Goal: Task Accomplishment & Management: Complete application form

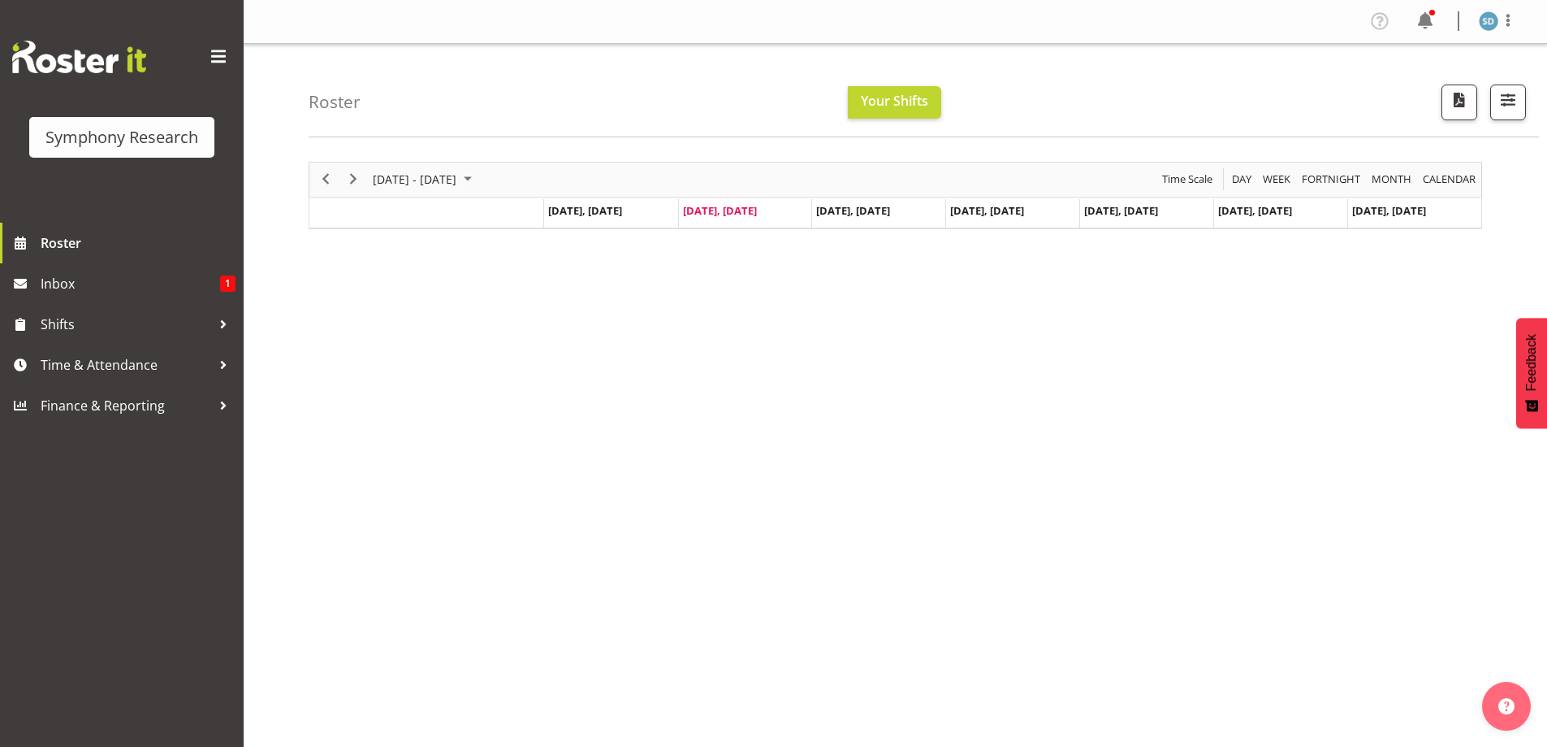
drag, startPoint x: 1401, startPoint y: 553, endPoint x: 795, endPoint y: 395, distance: 626.3
click at [1401, 553] on div "[DATE] - [DATE] [DATE] Day Week Fortnight Month calendar Month Agenda Time Scal…" at bounding box center [928, 474] width 1239 height 650
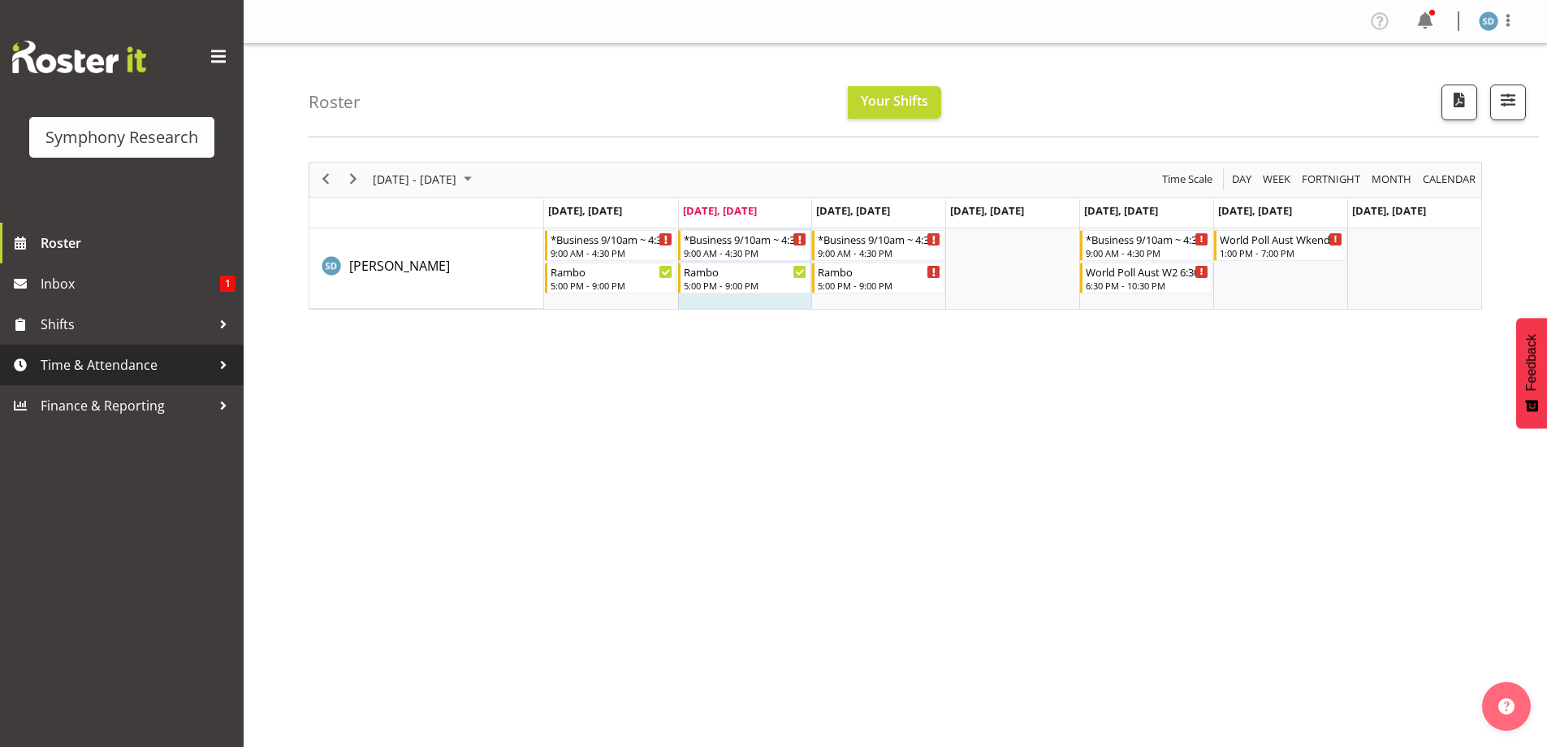
click at [70, 366] on span "Time & Attendance" at bounding box center [126, 365] width 171 height 24
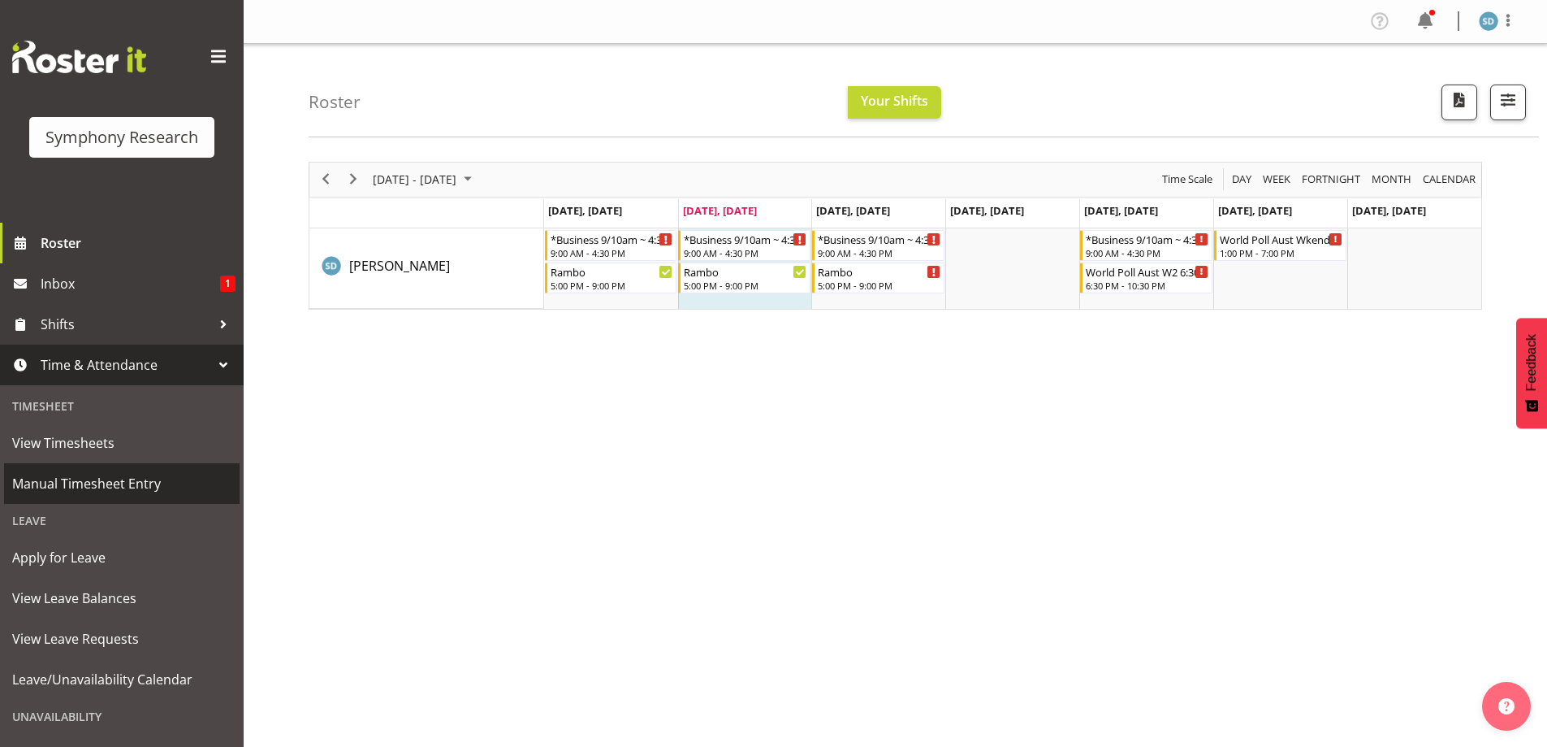
click at [153, 487] on span "Manual Timesheet Entry" at bounding box center [121, 483] width 219 height 24
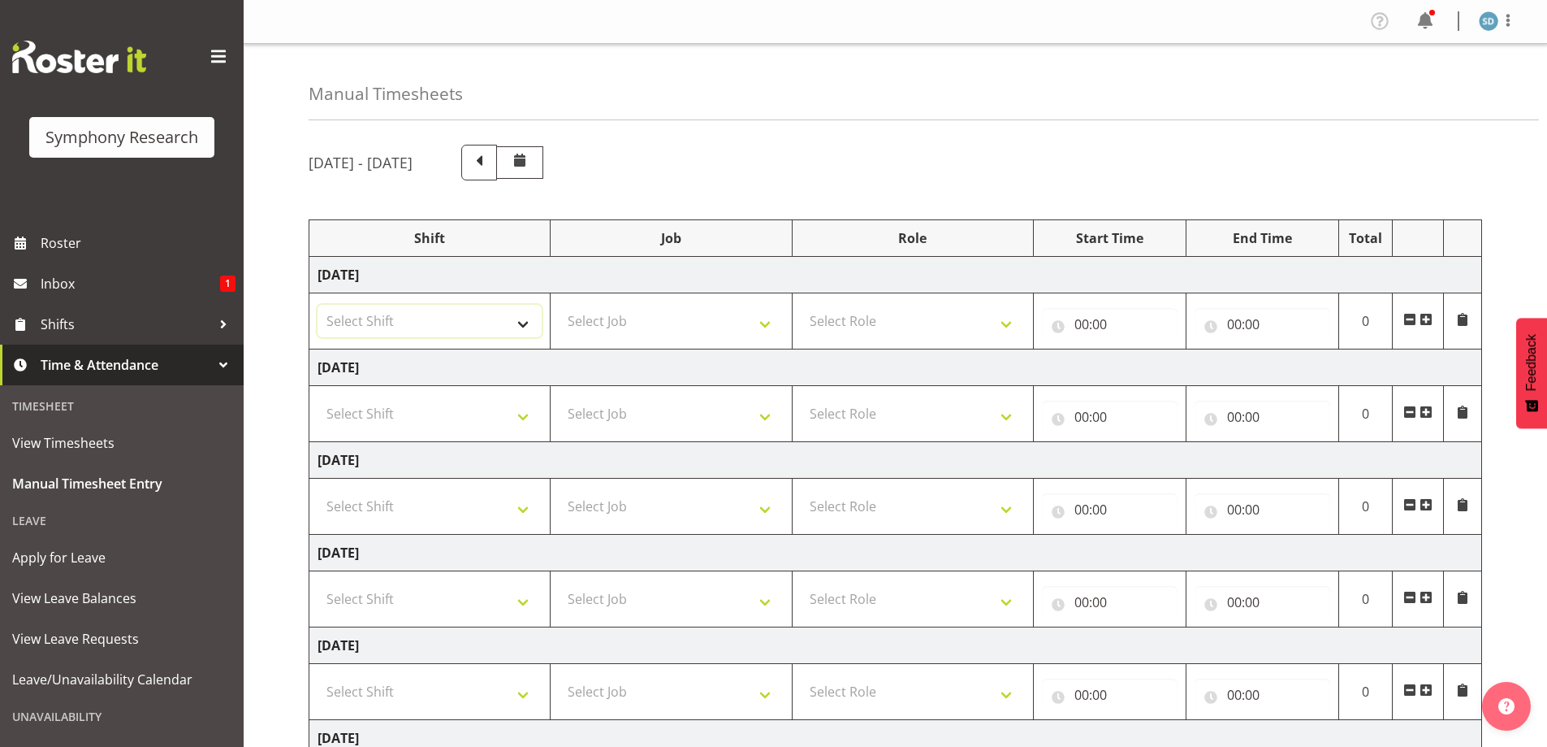
click at [517, 319] on select "Select Shift !!Weekend Residential (Roster IT Shift Label) *Business 9/10am ~ 4…" at bounding box center [430, 321] width 224 height 32
select select "2690"
click at [318, 305] on select "Select Shift !!Weekend Residential (Roster IT Shift Label) *Business 9/10am ~ 4…" at bounding box center [430, 321] width 224 height 32
click at [764, 325] on select "Select Job 550060 IF Admin 553492 World Poll Aus Wave 2 Main 2025 553493 World …" at bounding box center [671, 321] width 224 height 32
select select "10732"
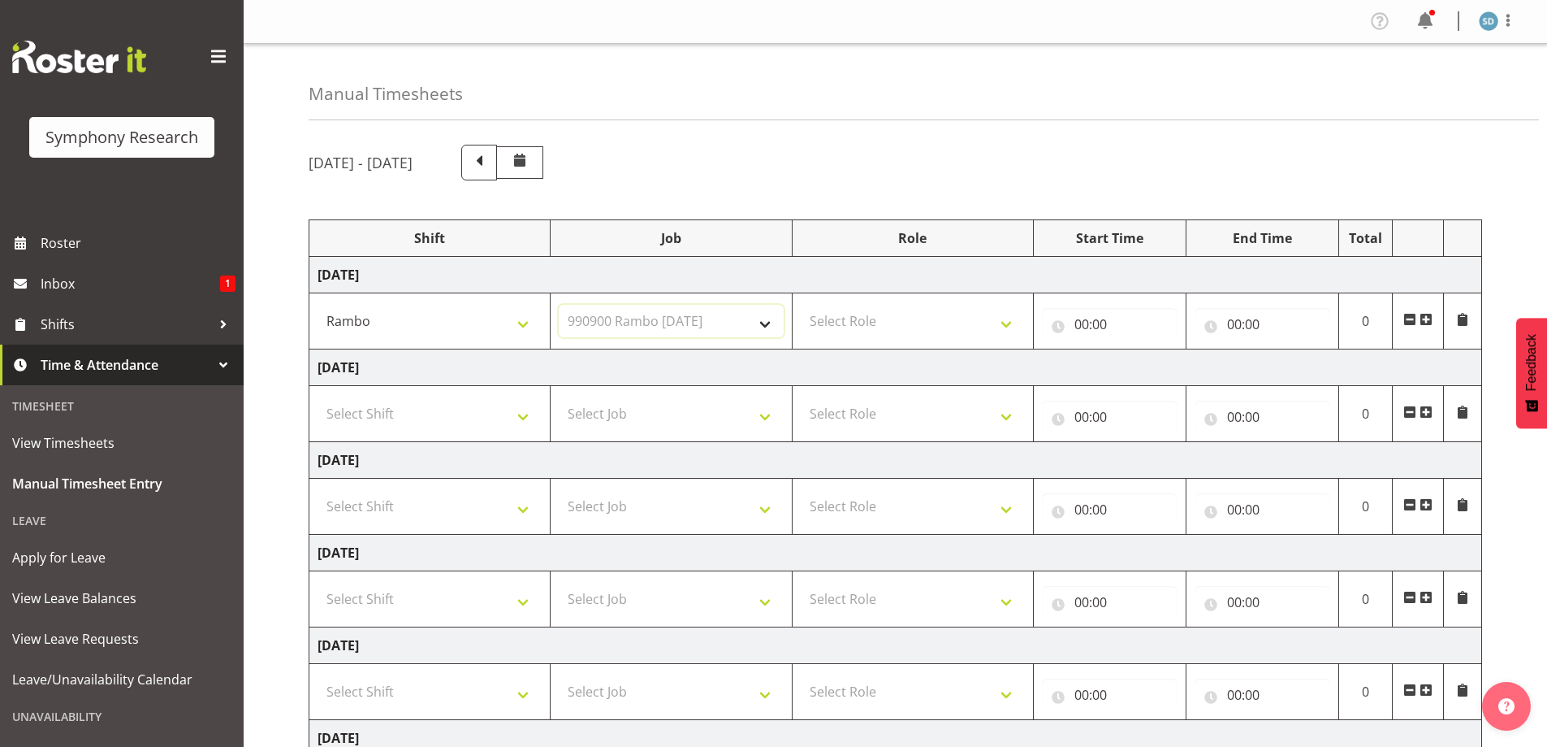
click at [559, 305] on select "Select Job 550060 IF Admin 553492 World Poll Aus Wave 2 Main 2025 553493 World …" at bounding box center [671, 321] width 224 height 32
click at [1002, 324] on select "Select Role Briefing Interviewing" at bounding box center [913, 321] width 224 height 32
select select "47"
click at [801, 305] on select "Select Role Briefing Interviewing" at bounding box center [913, 321] width 224 height 32
click at [1077, 319] on input "00:00" at bounding box center [1110, 324] width 136 height 32
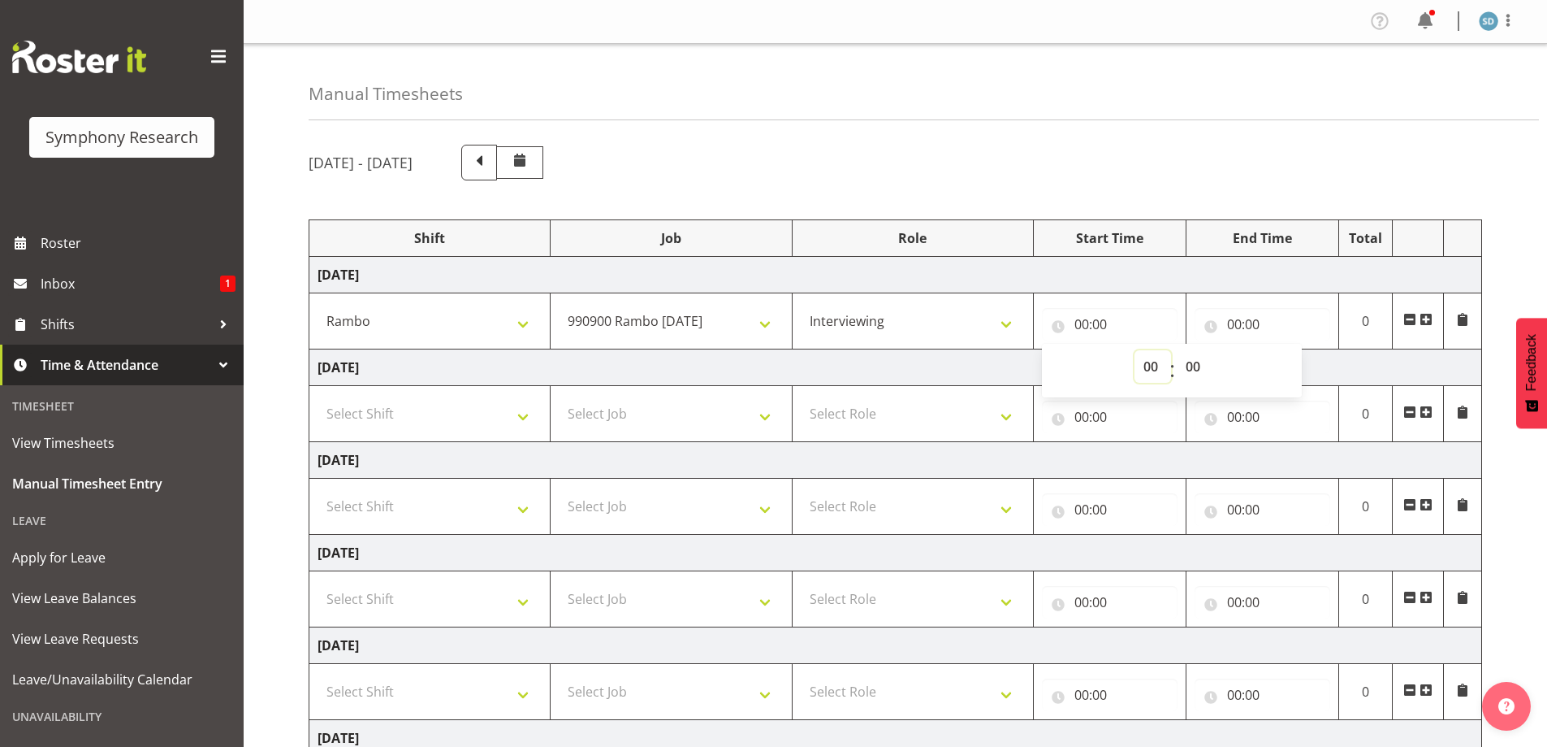
click at [1155, 360] on select "00 01 02 03 04 05 06 07 08 09 10 11 12 13 14 15 16 17 18 19 20 21 22 23" at bounding box center [1153, 366] width 37 height 32
select select "10"
click at [1135, 350] on select "00 01 02 03 04 05 06 07 08 09 10 11 12 13 14 15 16 17 18 19 20 21 22 23" at bounding box center [1153, 366] width 37 height 32
type input "10:00"
click at [1246, 322] on input "00:00" at bounding box center [1263, 324] width 136 height 32
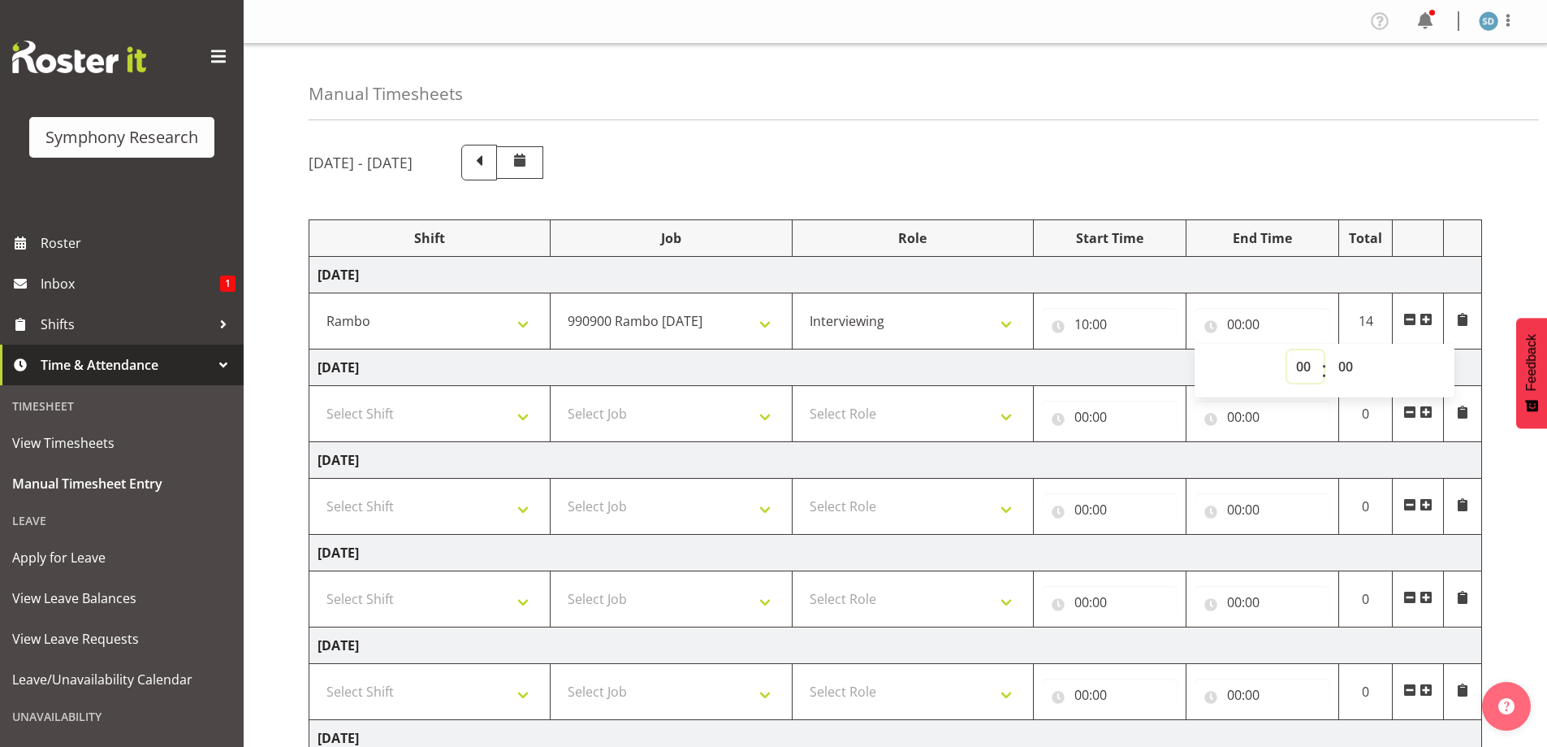
click at [1306, 360] on select "00 01 02 03 04 05 06 07 08 09 10 11 12 13 14 15 16 17 18 19 20 21 22 23" at bounding box center [1306, 366] width 37 height 32
select select "13"
click at [1288, 350] on select "00 01 02 03 04 05 06 07 08 09 10 11 12 13 14 15 16 17 18 19 20 21 22 23" at bounding box center [1306, 366] width 37 height 32
type input "13:00"
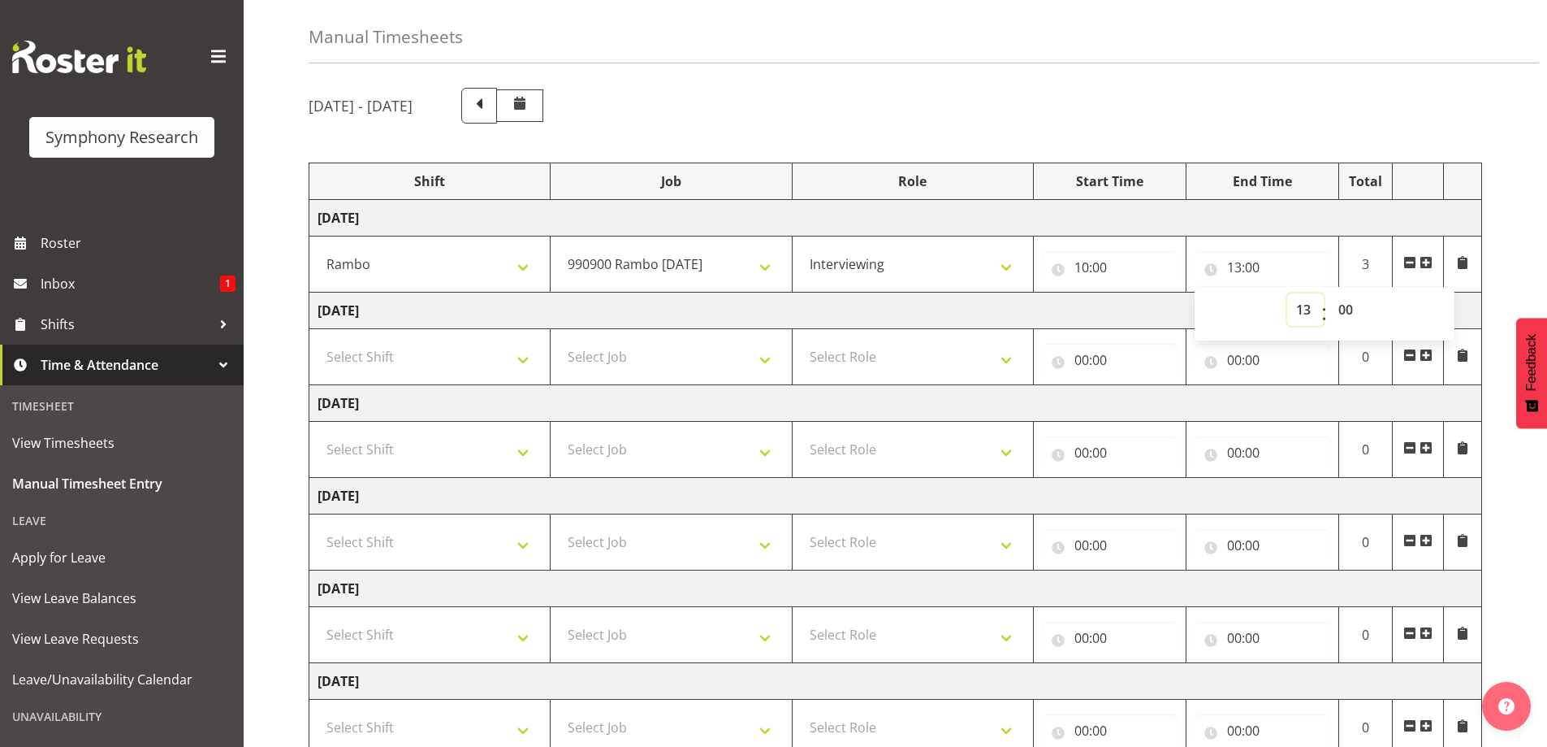
scroll to position [81, 0]
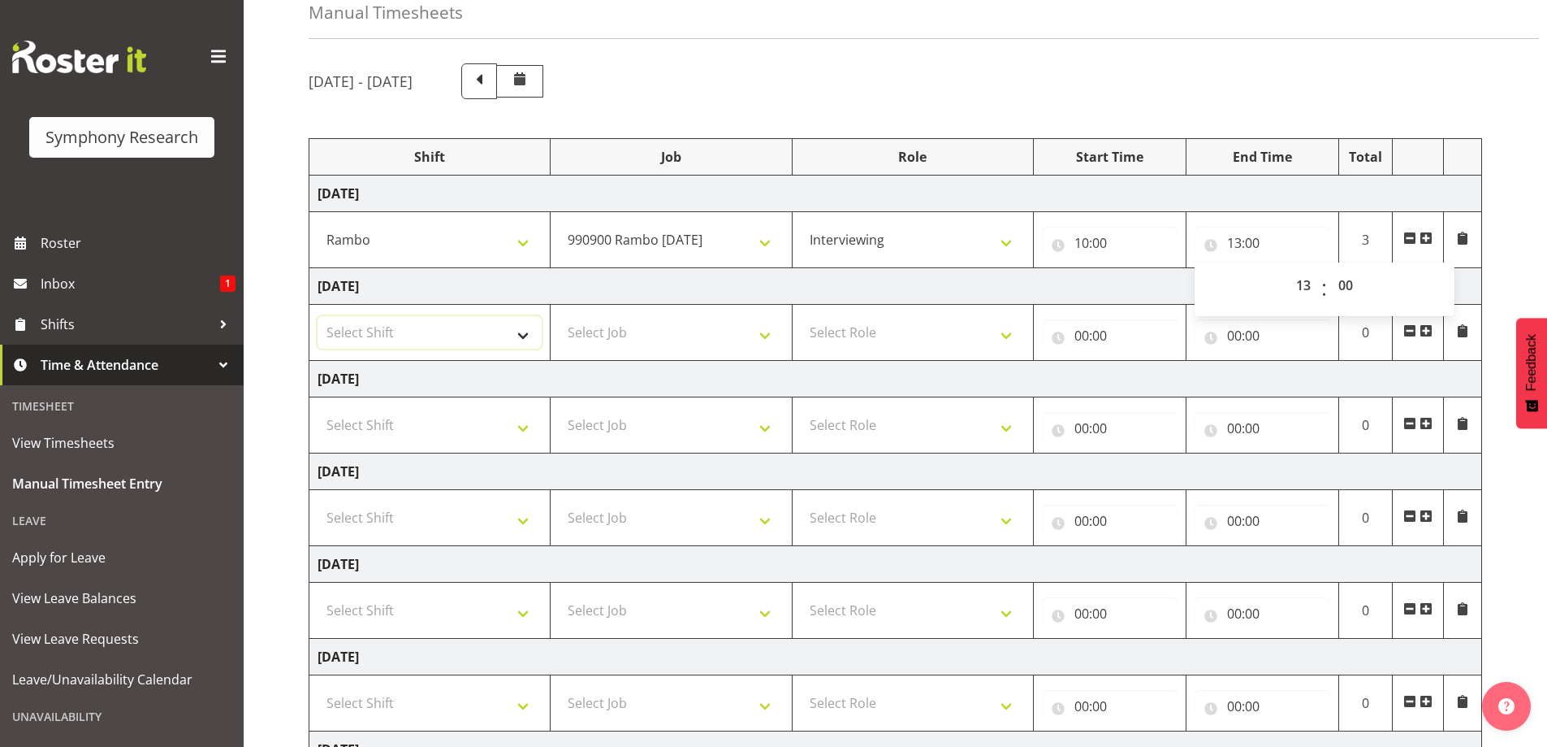
click at [526, 337] on select "Select Shift !!Weekend Residential (Roster IT Shift Label) *Business 9/10am ~ 4…" at bounding box center [430, 332] width 224 height 32
select select "2690"
click at [318, 316] on select "Select Shift !!Weekend Residential (Roster IT Shift Label) *Business 9/10am ~ 4…" at bounding box center [430, 332] width 224 height 32
click at [768, 333] on select "Select Job 550060 IF Admin 553492 World Poll Aus Wave 2 Main 2025 553493 World …" at bounding box center [671, 332] width 224 height 32
select select "10732"
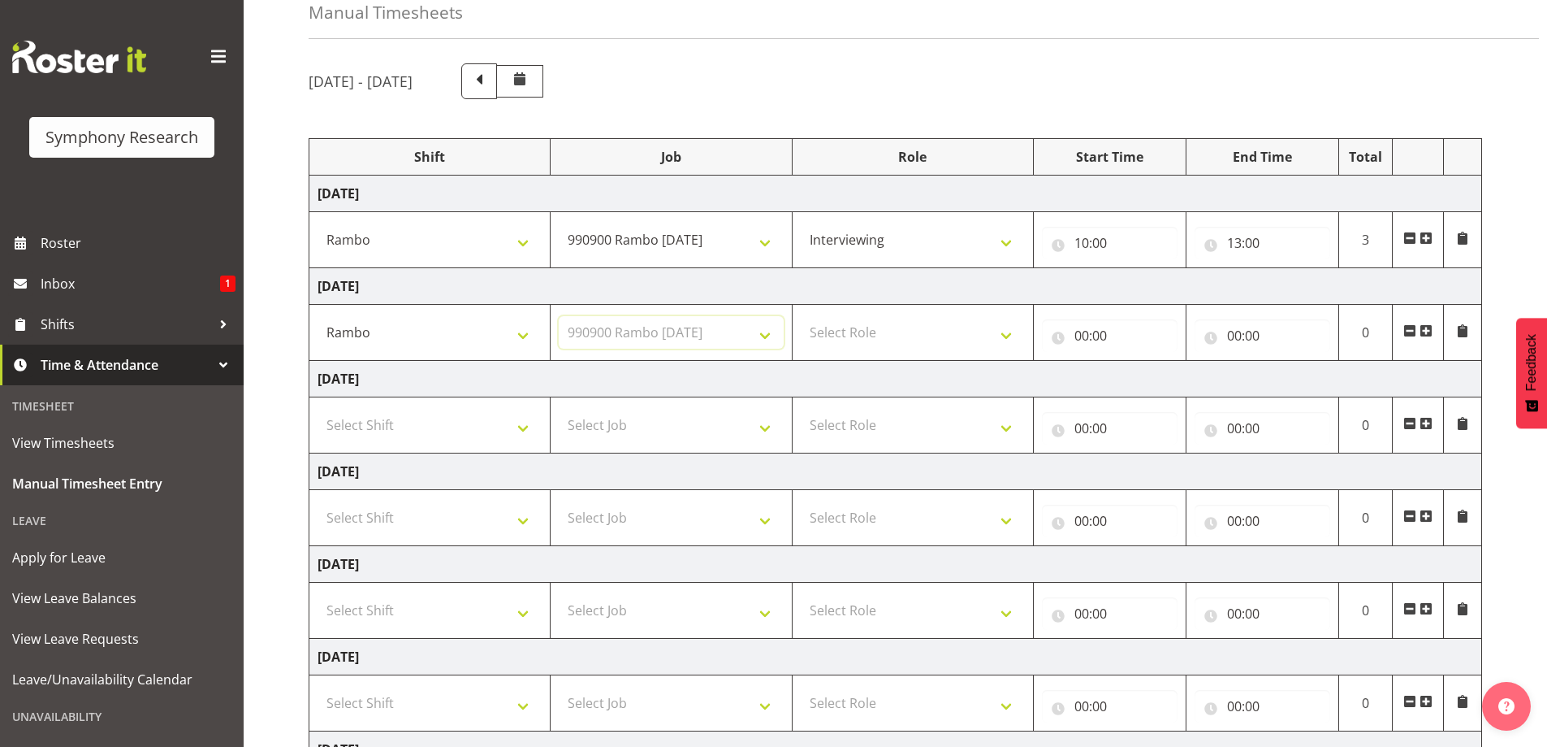
click at [559, 316] on select "Select Job 550060 IF Admin 553492 World Poll Aus Wave 2 Main 2025 553493 World …" at bounding box center [671, 332] width 224 height 32
click at [1007, 337] on select "Select Role Briefing Interviewing" at bounding box center [913, 332] width 224 height 32
select select "47"
click at [801, 316] on select "Select Role Briefing Interviewing" at bounding box center [913, 332] width 224 height 32
click at [1100, 330] on input "00:00" at bounding box center [1110, 335] width 136 height 32
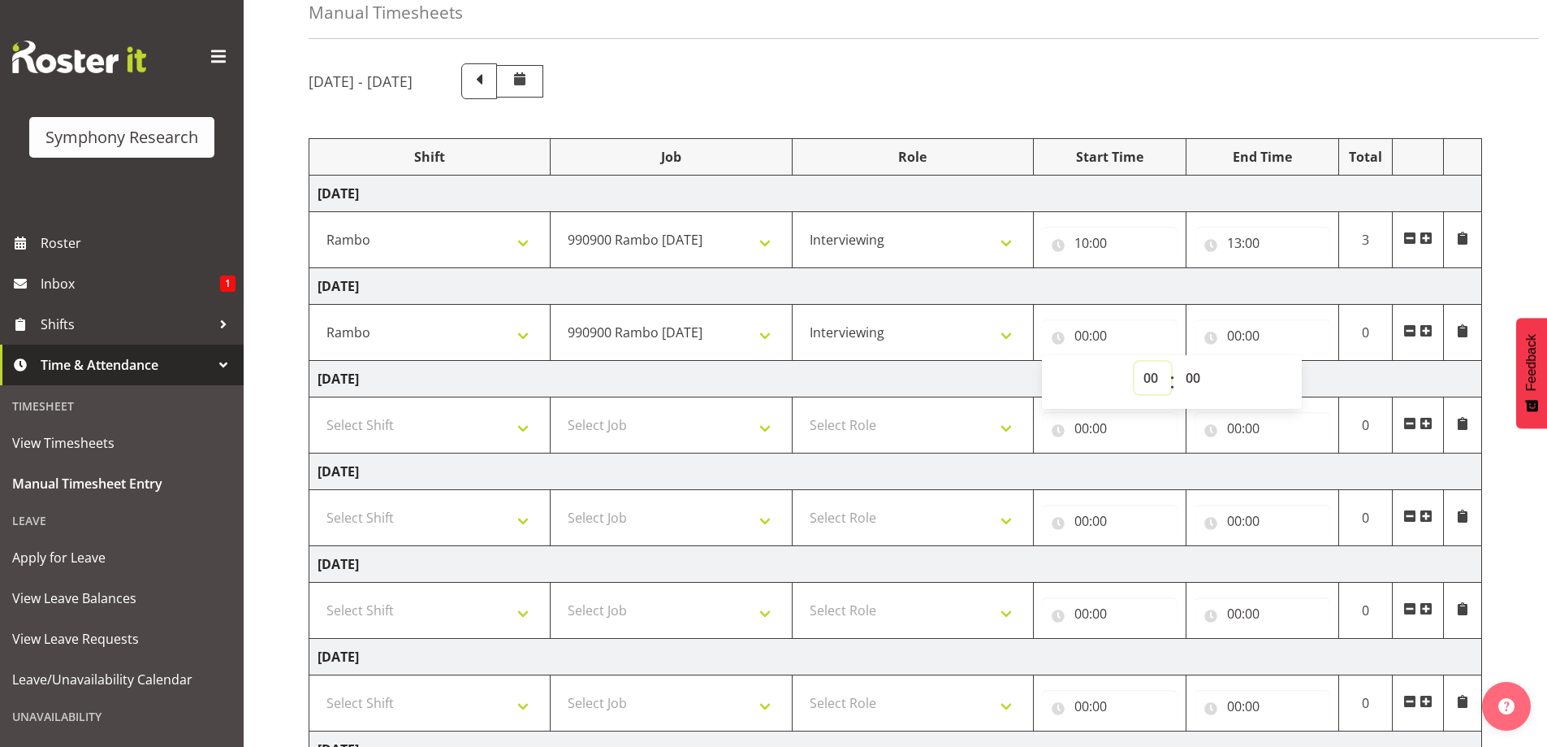
click at [1143, 374] on select "00 01 02 03 04 05 06 07 08 09 10 11 12 13 14 15 16 17 18 19 20 21 22 23" at bounding box center [1153, 377] width 37 height 32
select select "10"
click at [1135, 361] on select "00 01 02 03 04 05 06 07 08 09 10 11 12 13 14 15 16 17 18 19 20 21 22 23" at bounding box center [1153, 377] width 37 height 32
type input "10:00"
click at [1254, 331] on input "00:00" at bounding box center [1263, 335] width 136 height 32
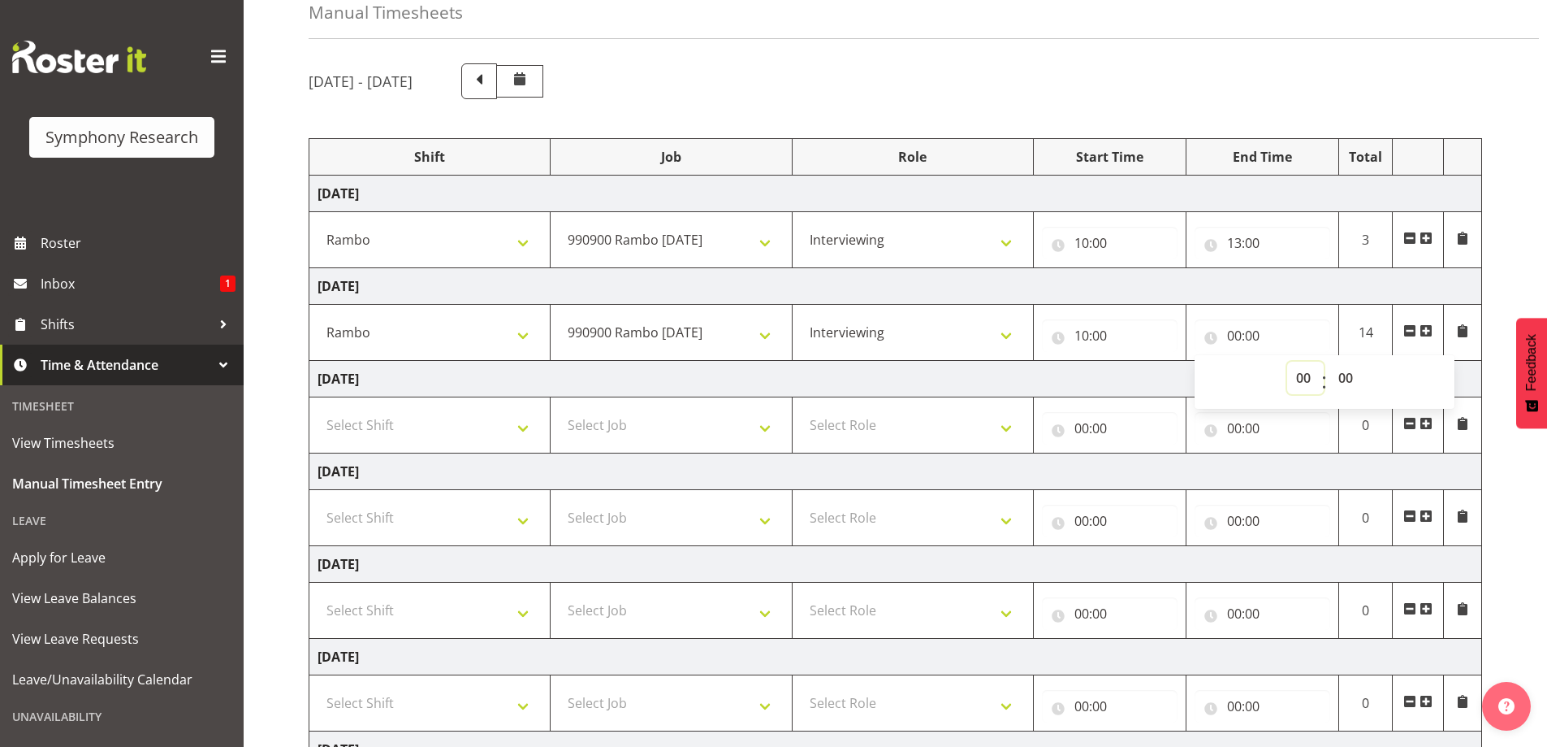
click at [1297, 381] on select "00 01 02 03 04 05 06 07 08 09 10 11 12 13 14 15 16 17 18 19 20 21 22 23" at bounding box center [1306, 377] width 37 height 32
select select "16"
click at [1288, 361] on select "00 01 02 03 04 05 06 07 08 09 10 11 12 13 14 15 16 17 18 19 20 21 22 23" at bounding box center [1306, 377] width 37 height 32
type input "16:00"
click at [1348, 373] on select "00 01 02 03 04 05 06 07 08 09 10 11 12 13 14 15 16 17 18 19 20 21 22 23 24 25 2…" at bounding box center [1348, 377] width 37 height 32
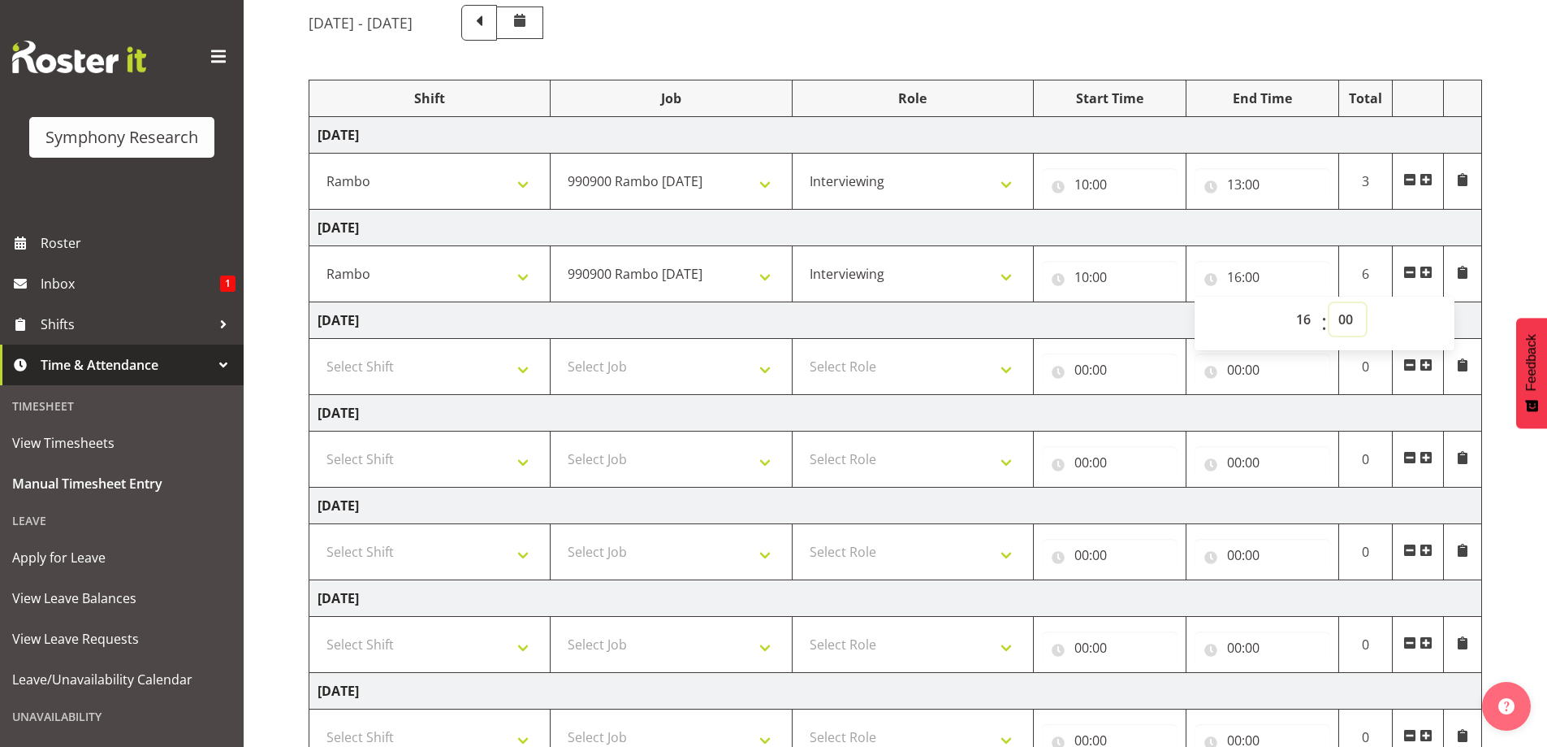
scroll to position [162, 0]
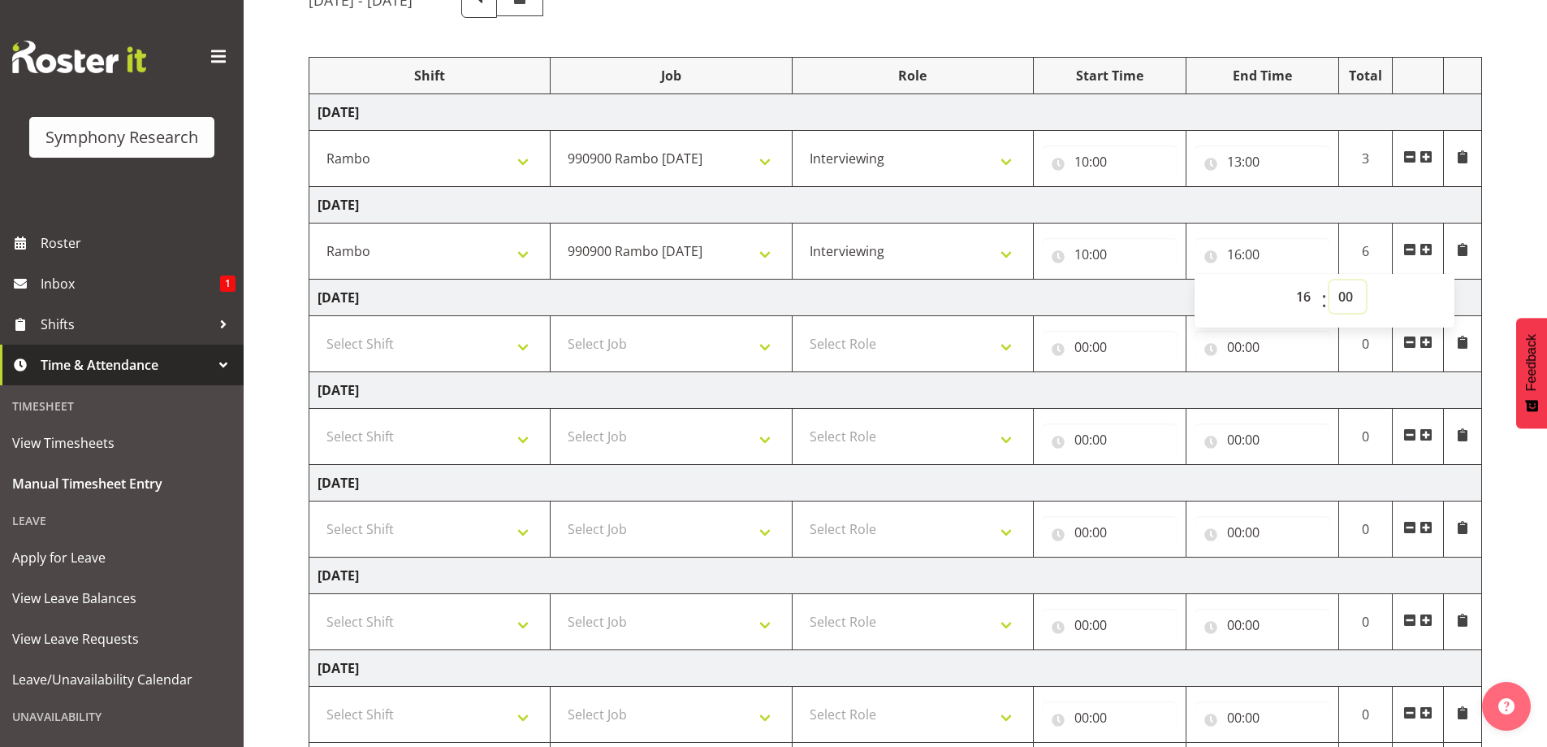
click at [1348, 296] on select "00 01 02 03 04 05 06 07 08 09 10 11 12 13 14 15 16 17 18 19 20 21 22 23 24 25 2…" at bounding box center [1348, 296] width 37 height 32
select select "30"
click at [1330, 280] on select "00 01 02 03 04 05 06 07 08 09 10 11 12 13 14 15 16 17 18 19 20 21 22 23 24 25 2…" at bounding box center [1348, 296] width 37 height 32
type input "16:30"
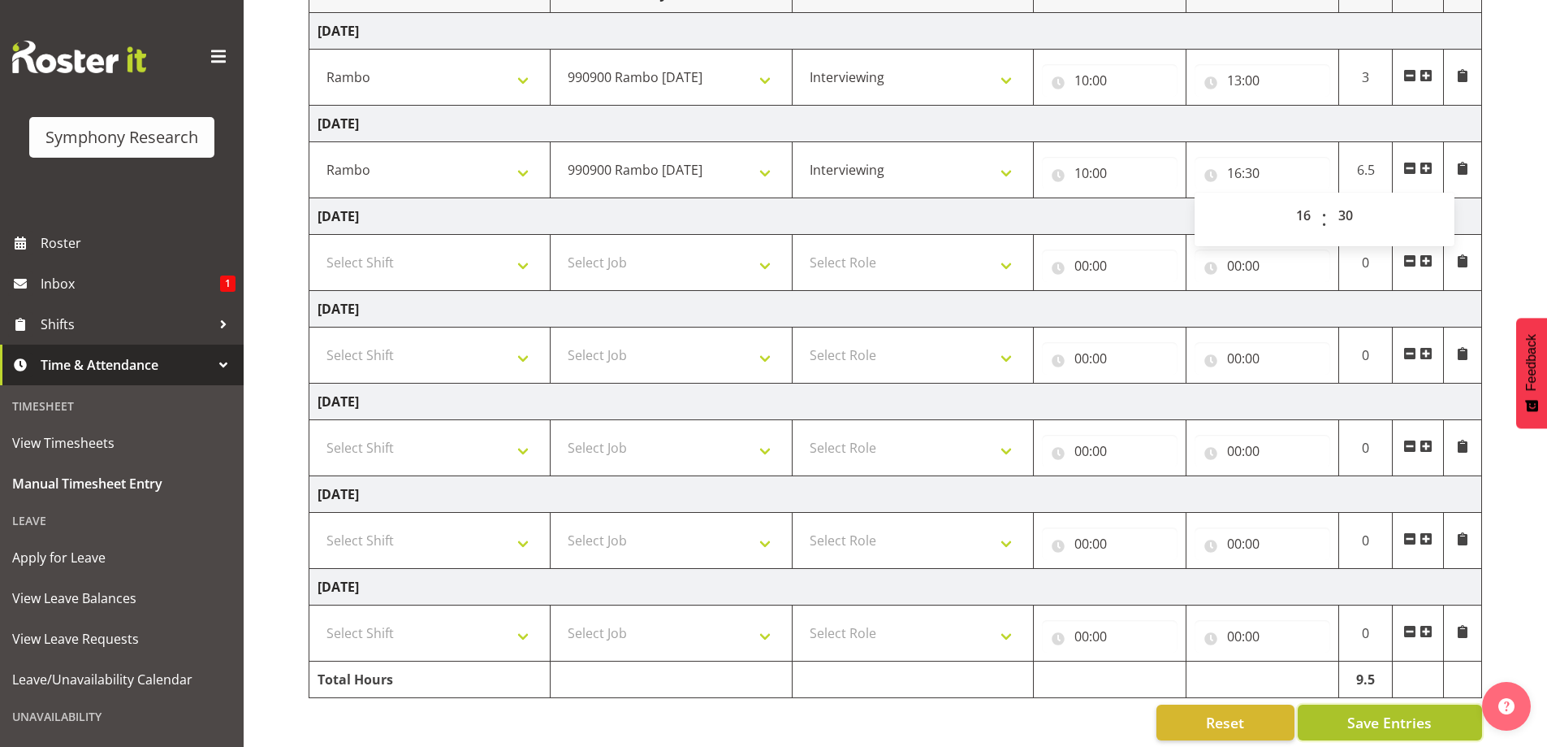
click at [1372, 719] on span "Save Entries" at bounding box center [1390, 722] width 84 height 21
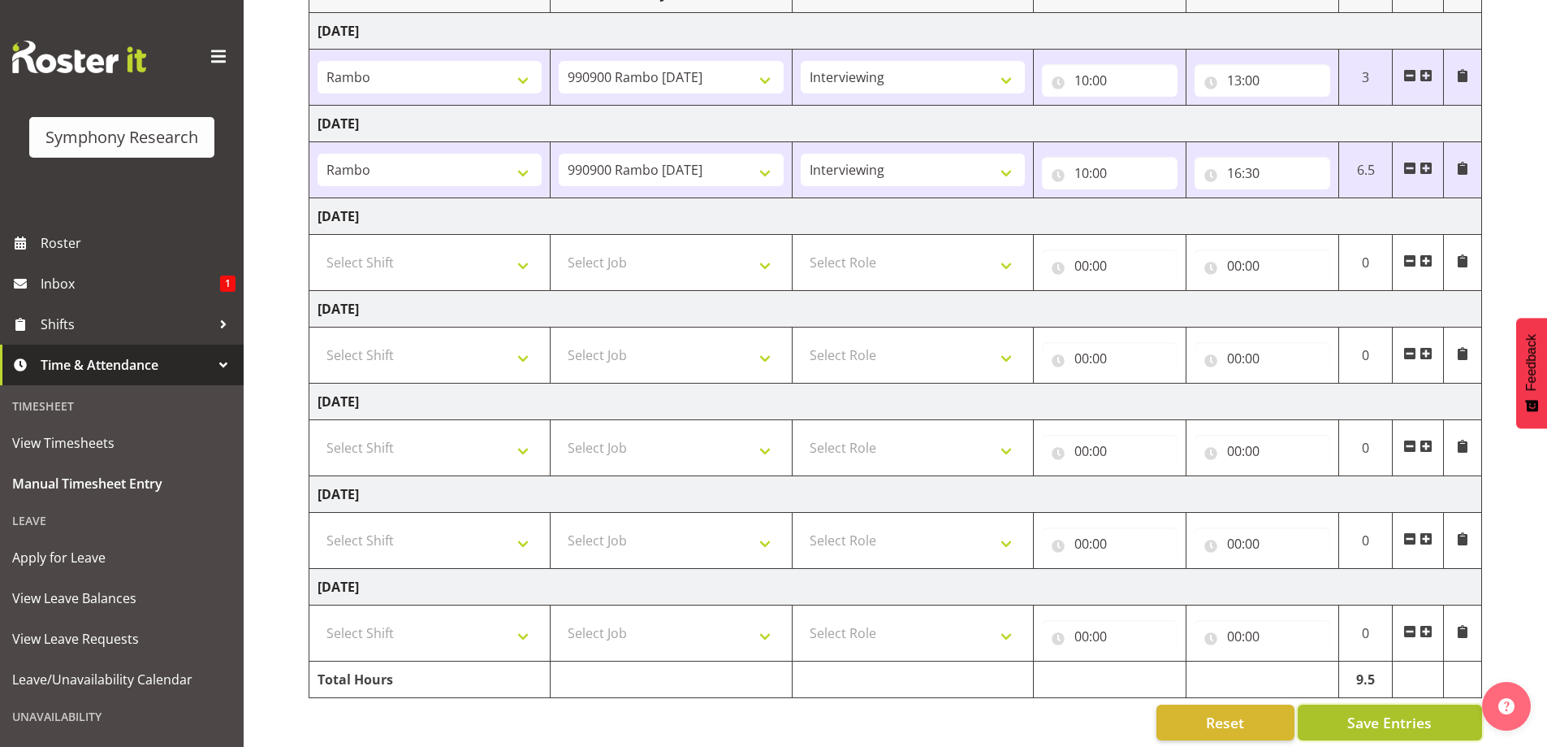
click at [1372, 722] on span "Save Entries" at bounding box center [1390, 722] width 84 height 21
